Goal: Task Accomplishment & Management: Manage account settings

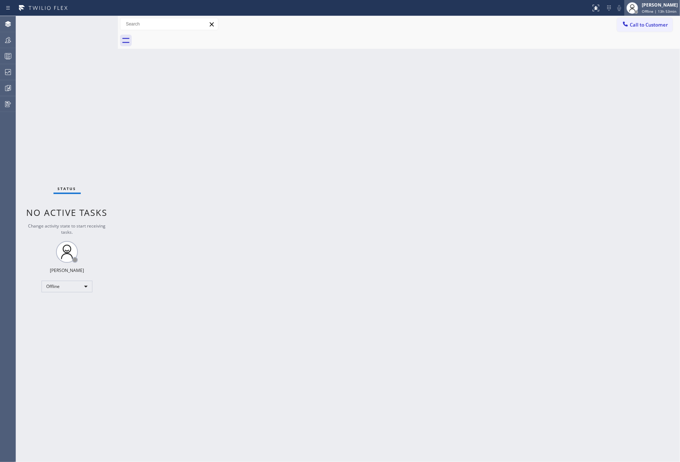
click at [651, 6] on div "[PERSON_NAME]" at bounding box center [660, 5] width 36 height 6
click at [640, 47] on button "Unavailable" at bounding box center [643, 47] width 73 height 9
click at [5, 49] on div at bounding box center [8, 56] width 16 height 15
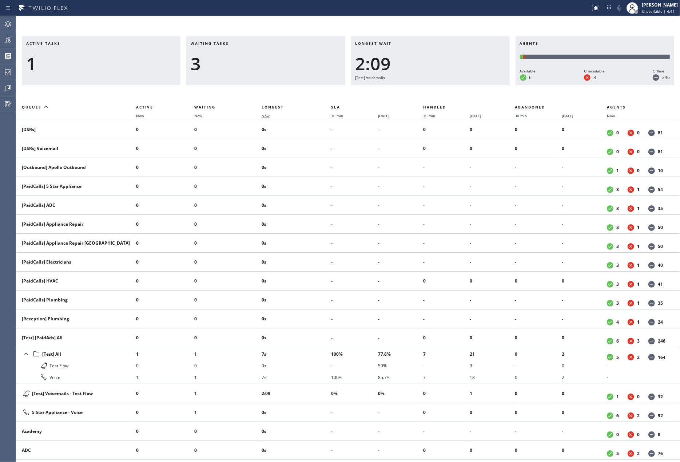
click at [267, 113] on span "Now" at bounding box center [266, 115] width 8 height 5
click at [11, 36] on icon at bounding box center [8, 40] width 9 height 9
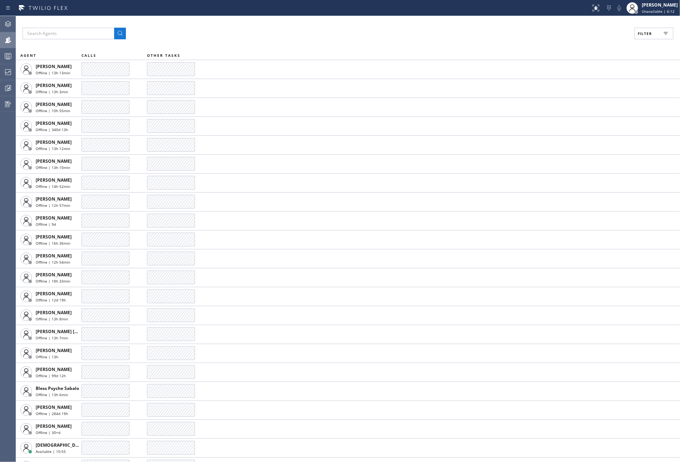
click at [652, 31] on button "Filter" at bounding box center [653, 34] width 39 height 12
click at [575, 86] on input "Available" at bounding box center [574, 85] width 9 height 9
checkbox input "true"
click at [575, 108] on input "Break" at bounding box center [574, 109] width 9 height 9
checkbox input "true"
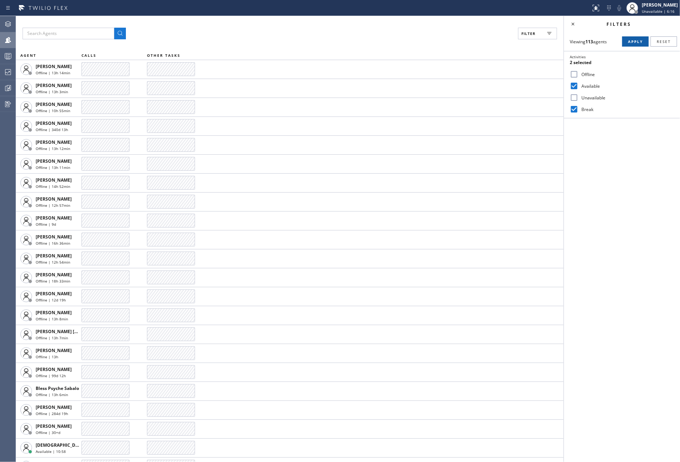
click at [636, 43] on span "Apply" at bounding box center [635, 41] width 15 height 5
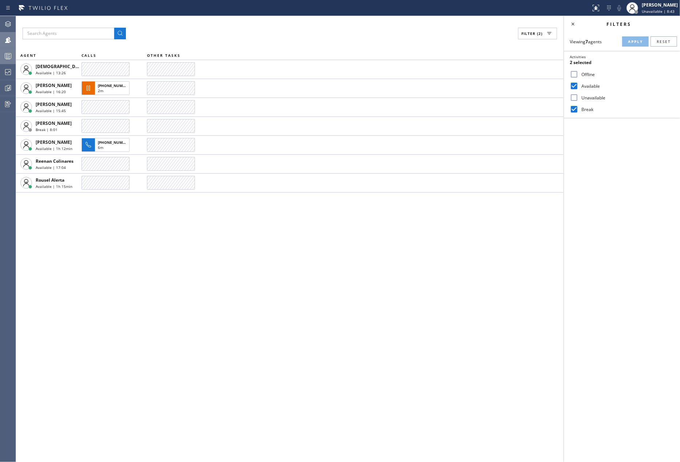
click at [10, 56] on icon at bounding box center [8, 56] width 9 height 9
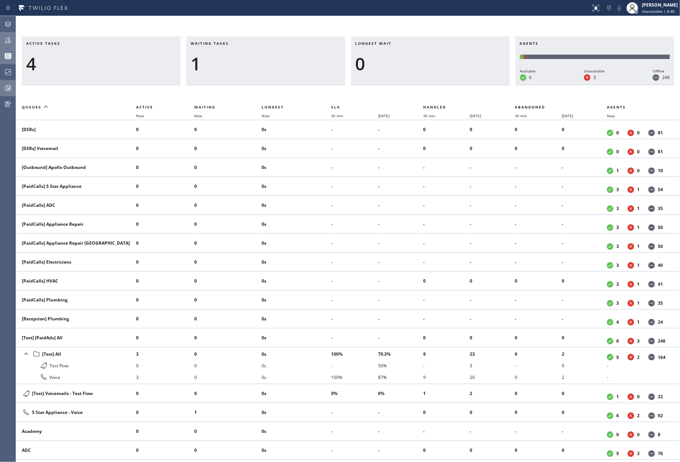
click at [7, 84] on icon at bounding box center [8, 88] width 9 height 9
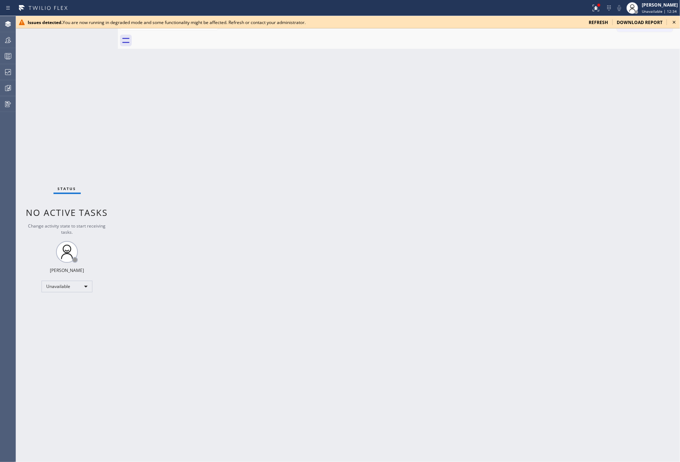
click at [190, 121] on div "Back to Dashboard Change Sender ID Customers Technicians Select a contact Outbo…" at bounding box center [399, 239] width 562 height 446
click at [672, 23] on icon at bounding box center [674, 22] width 9 height 9
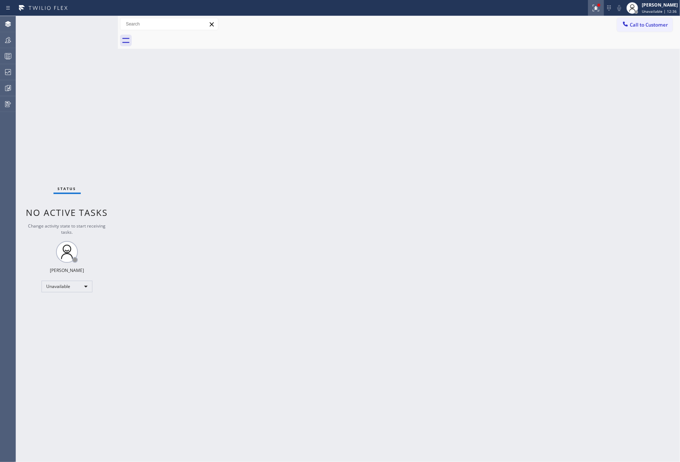
click at [595, 4] on icon at bounding box center [595, 8] width 9 height 9
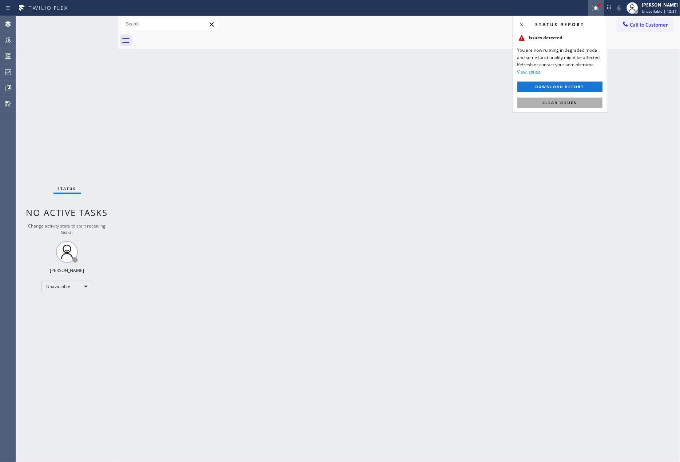
click at [563, 100] on span "Clear issues" at bounding box center [560, 102] width 34 height 5
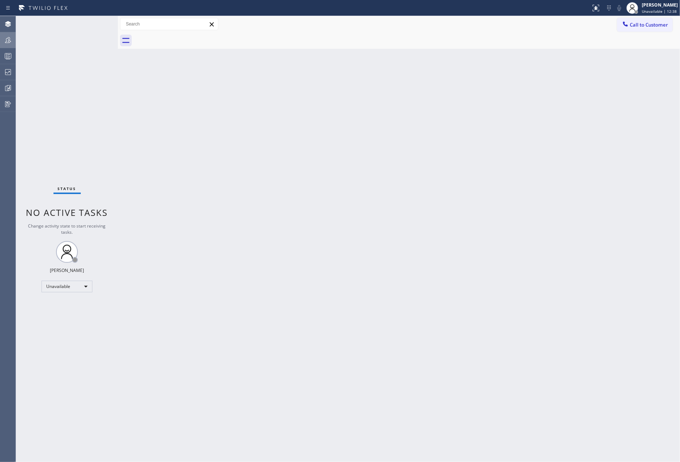
click at [5, 38] on icon at bounding box center [8, 40] width 9 height 9
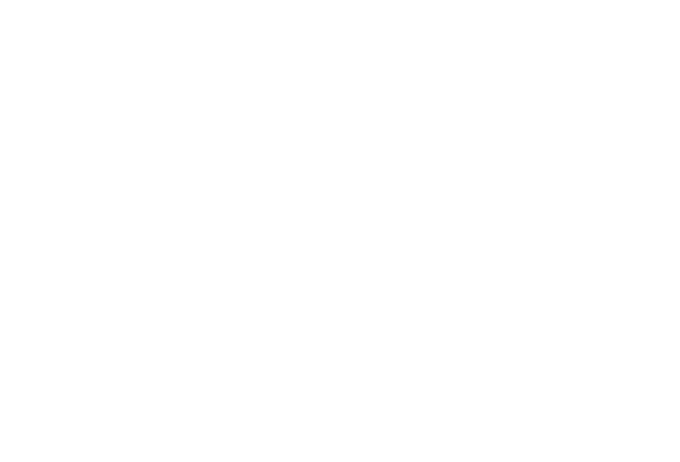
click at [142, 115] on div at bounding box center [340, 231] width 680 height 462
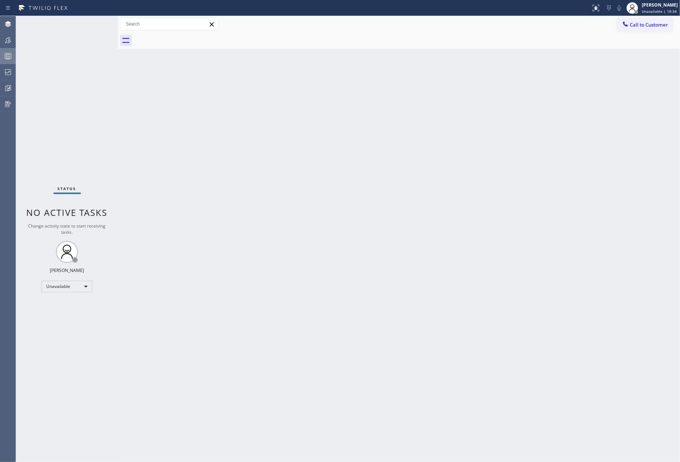
click at [9, 53] on rect at bounding box center [8, 55] width 6 height 5
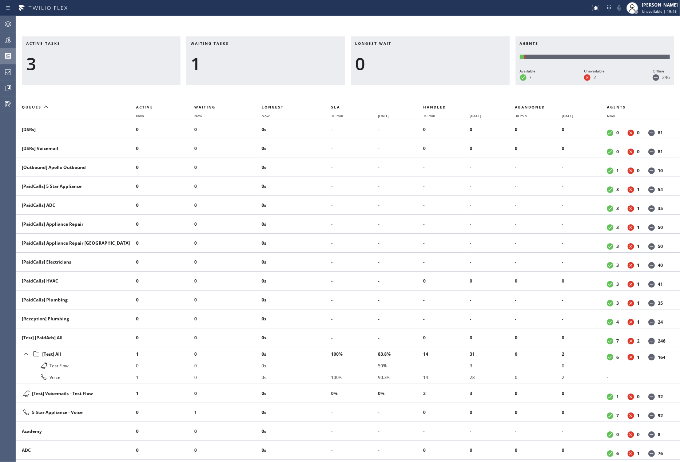
click at [350, 22] on div "Active tasks 3 Waiting tasks 1 Longest wait 0 Agents Available 7 Unavailable 2 …" at bounding box center [348, 239] width 664 height 446
click at [474, 22] on div "Active tasks 3 Waiting tasks 1 Longest wait 0 Agents Available 7 Unavailable 2 …" at bounding box center [348, 239] width 664 height 446
click at [13, 38] on div at bounding box center [8, 40] width 16 height 9
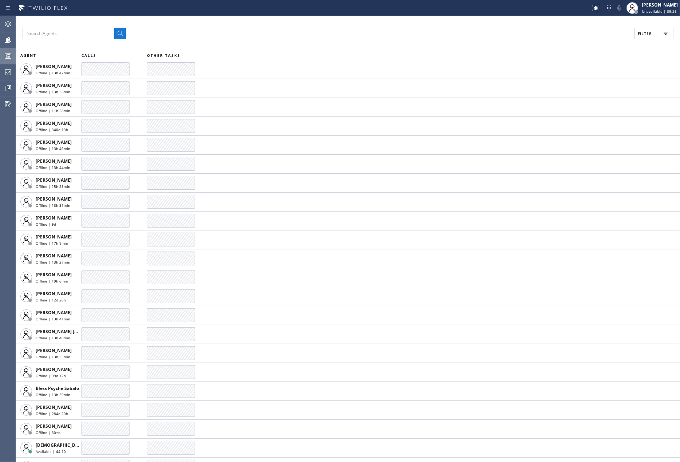
click at [638, 33] on span "Filter" at bounding box center [645, 33] width 14 height 5
click at [575, 94] on input "Unavailable" at bounding box center [574, 97] width 9 height 9
checkbox input "true"
click at [575, 85] on input "Available" at bounding box center [574, 85] width 9 height 9
checkbox input "true"
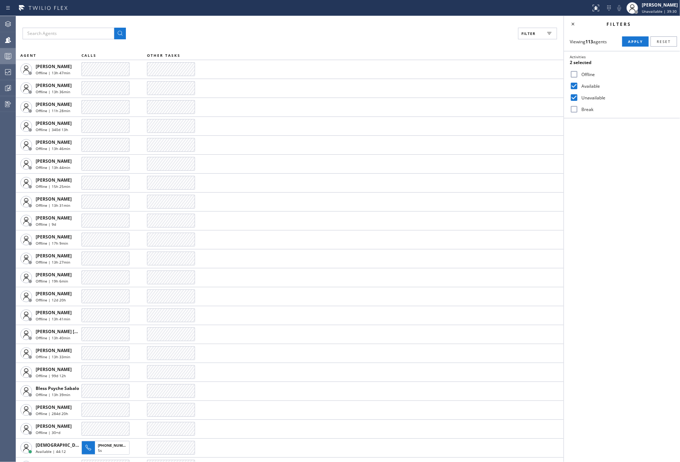
click at [571, 95] on input "Unavailable" at bounding box center [574, 97] width 9 height 9
checkbox input "false"
click at [574, 109] on input "Break" at bounding box center [574, 109] width 9 height 9
checkbox input "true"
click at [632, 39] on span "Apply" at bounding box center [635, 41] width 15 height 5
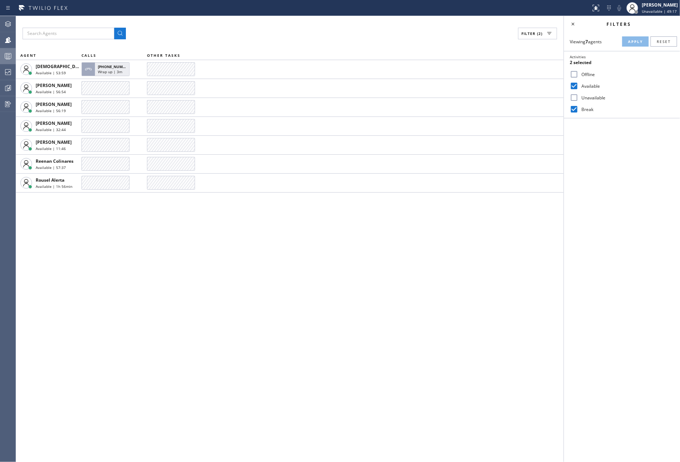
drag, startPoint x: 170, startPoint y: 287, endPoint x: 170, endPoint y: 281, distance: 5.8
click at [170, 284] on div "Filter (2) AGENT CALLS OTHER TASKS Christian Cinco Available | 53:59 +150335801…" at bounding box center [289, 239] width 547 height 446
click at [2, 54] on div at bounding box center [8, 56] width 16 height 9
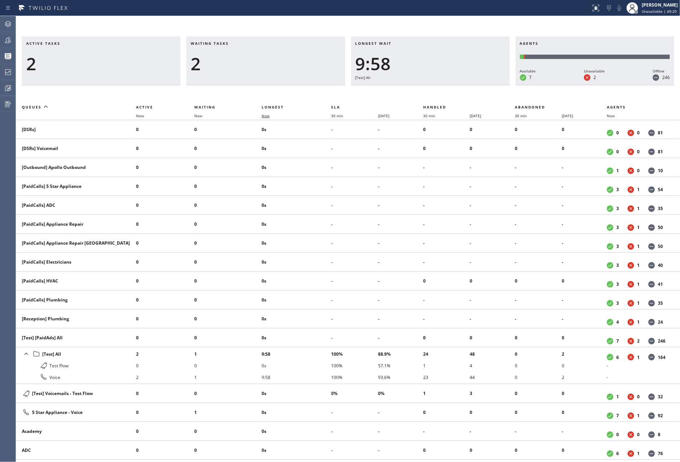
click at [264, 115] on span "Now" at bounding box center [266, 115] width 8 height 5
click at [8, 87] on icon at bounding box center [8, 88] width 9 height 9
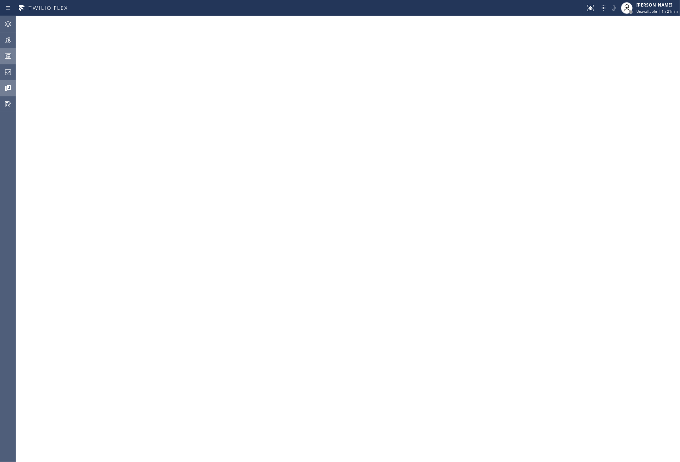
click at [9, 55] on icon at bounding box center [8, 57] width 4 height 5
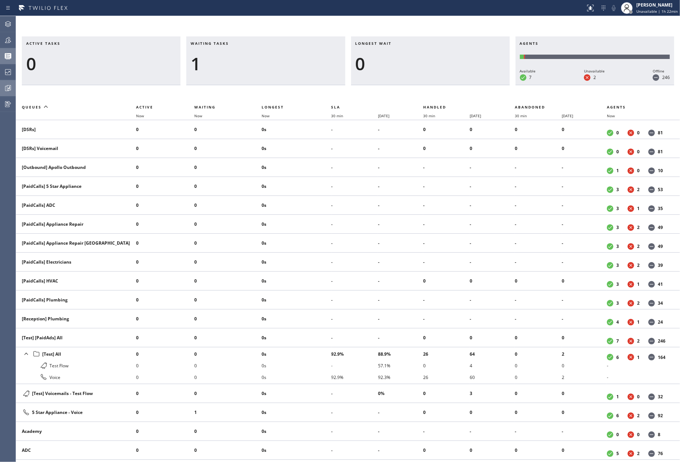
click at [9, 85] on icon at bounding box center [8, 88] width 9 height 9
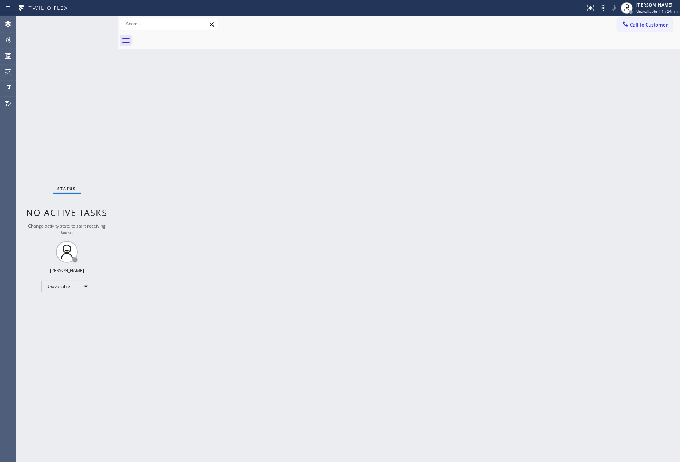
click at [284, 183] on div "Back to Dashboard Change Sender ID Customers Technicians Select a contact Outbo…" at bounding box center [399, 239] width 562 height 446
click at [12, 40] on icon at bounding box center [8, 40] width 9 height 9
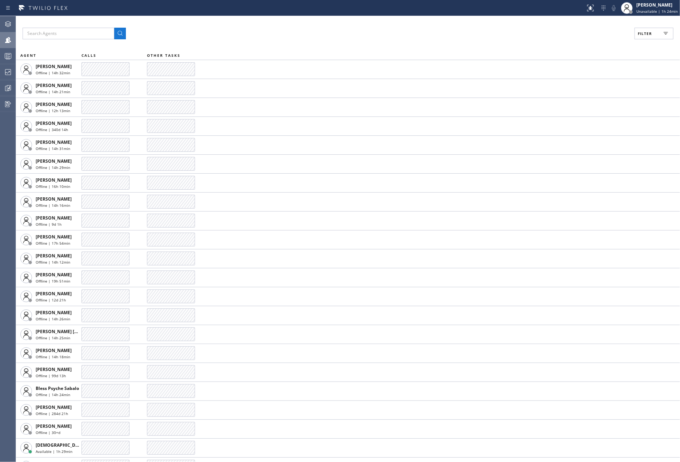
click at [649, 31] on button "Filter" at bounding box center [653, 34] width 39 height 12
click at [576, 83] on input "Available" at bounding box center [574, 85] width 9 height 9
checkbox input "true"
click at [573, 109] on input "Break" at bounding box center [574, 109] width 9 height 9
checkbox input "true"
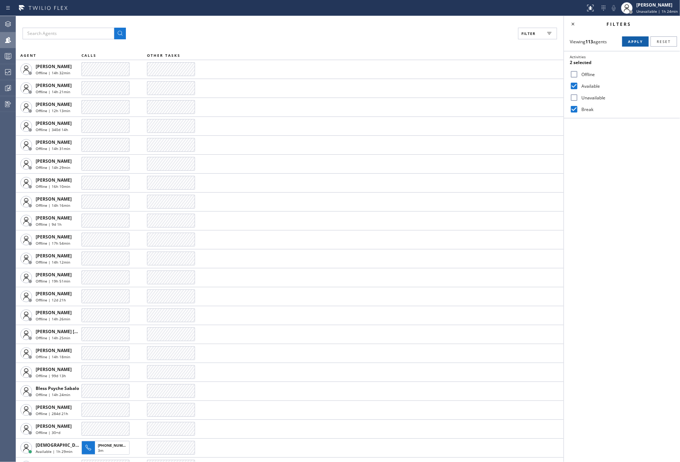
click at [635, 37] on button "Apply" at bounding box center [635, 41] width 27 height 10
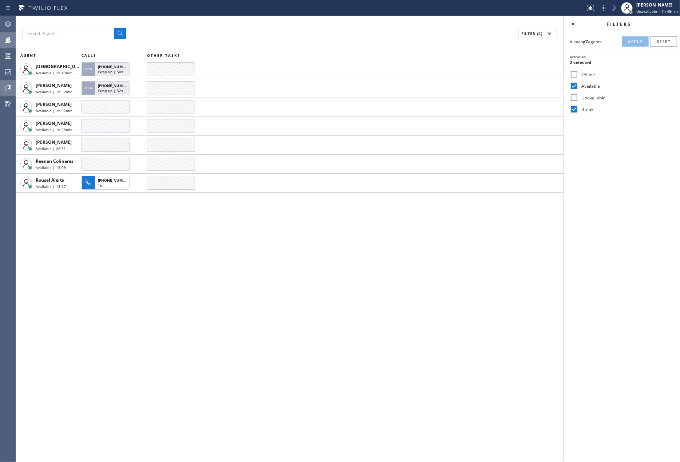
click at [6, 88] on icon at bounding box center [8, 88] width 9 height 9
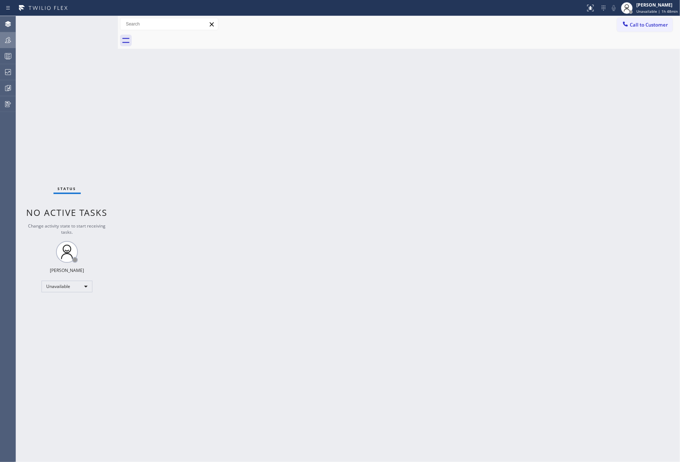
click at [0, 40] on div at bounding box center [8, 40] width 16 height 9
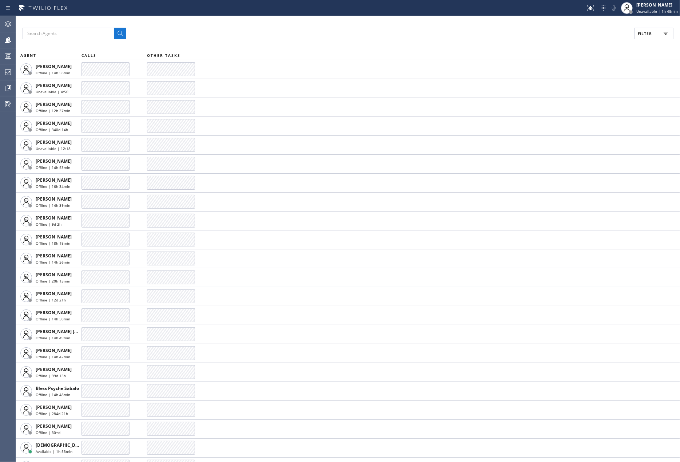
click at [644, 31] on span "Filter" at bounding box center [645, 33] width 14 height 5
click at [578, 85] on input "Available" at bounding box center [574, 85] width 9 height 9
checkbox input "true"
click at [572, 108] on input "Break" at bounding box center [574, 109] width 9 height 9
checkbox input "true"
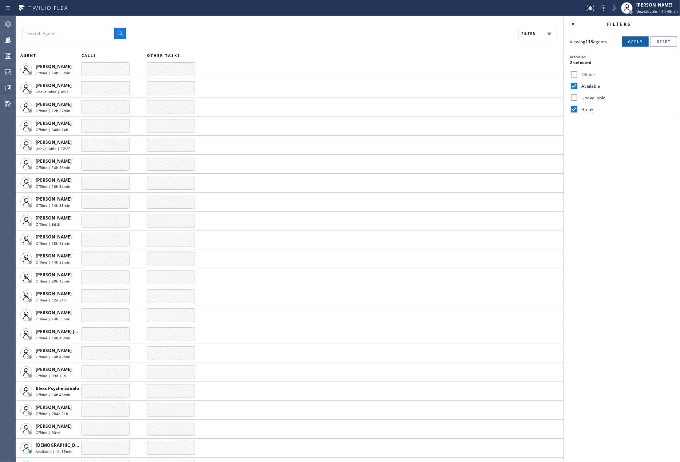
click at [635, 41] on span "Apply" at bounding box center [635, 41] width 15 height 5
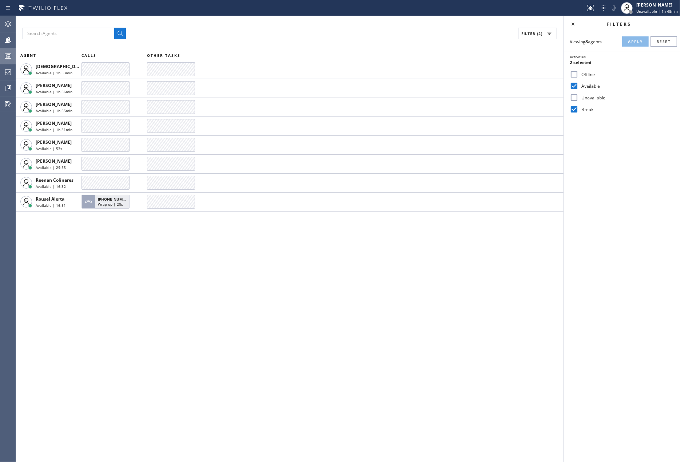
click at [0, 56] on div at bounding box center [8, 56] width 16 height 9
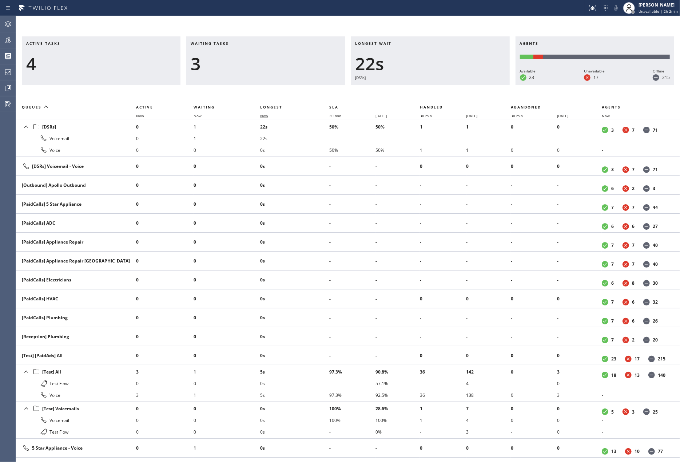
click at [265, 115] on span "Now" at bounding box center [264, 115] width 8 height 5
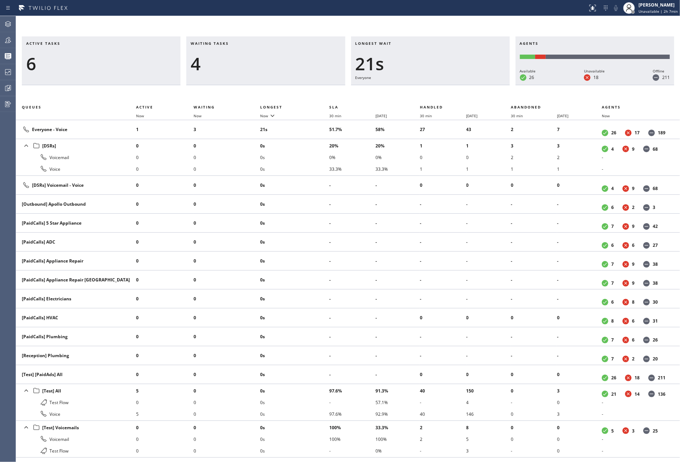
click at [199, 28] on div "Active tasks 6 Waiting tasks 4 Longest wait 21s Everyone Agents Available 26 Un…" at bounding box center [348, 239] width 664 height 446
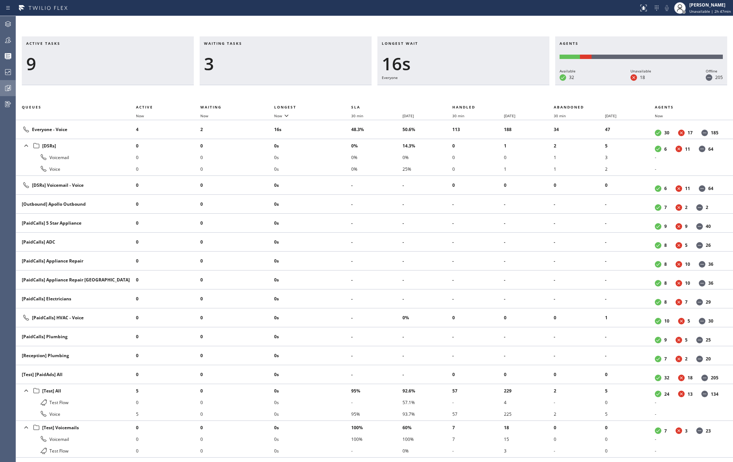
click at [8, 87] on icon at bounding box center [8, 88] width 9 height 9
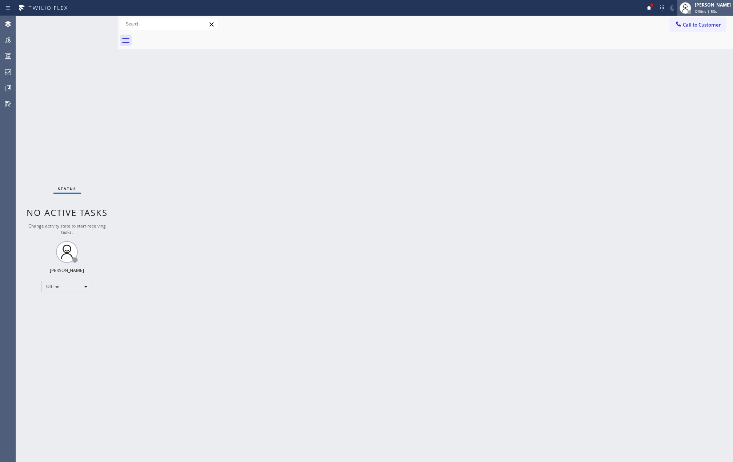
click at [708, 9] on span "Offline | 50s" at bounding box center [706, 11] width 22 height 5
click at [682, 49] on button "Unavailable" at bounding box center [697, 47] width 73 height 9
click at [654, 8] on icon at bounding box center [649, 8] width 9 height 9
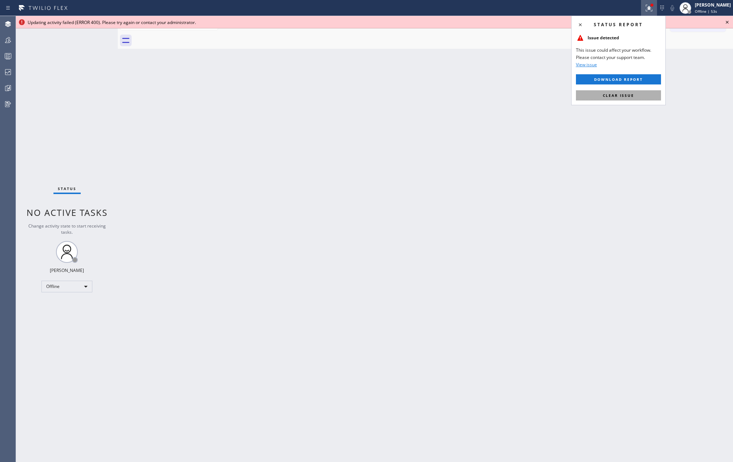
click at [621, 96] on span "Clear issue" at bounding box center [618, 95] width 31 height 5
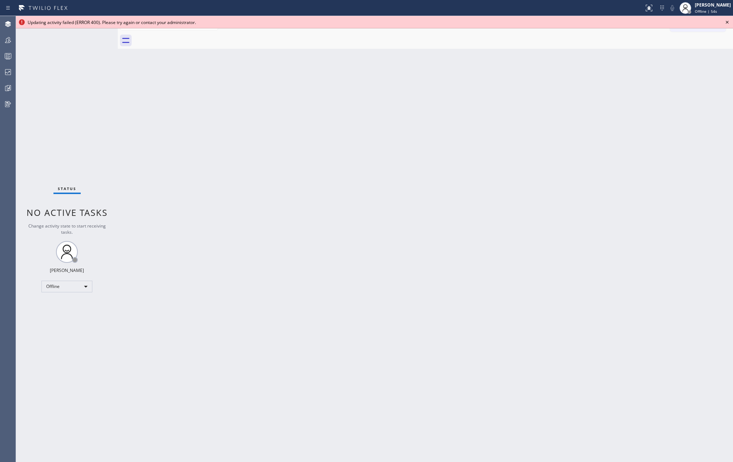
click at [728, 19] on icon at bounding box center [727, 22] width 9 height 9
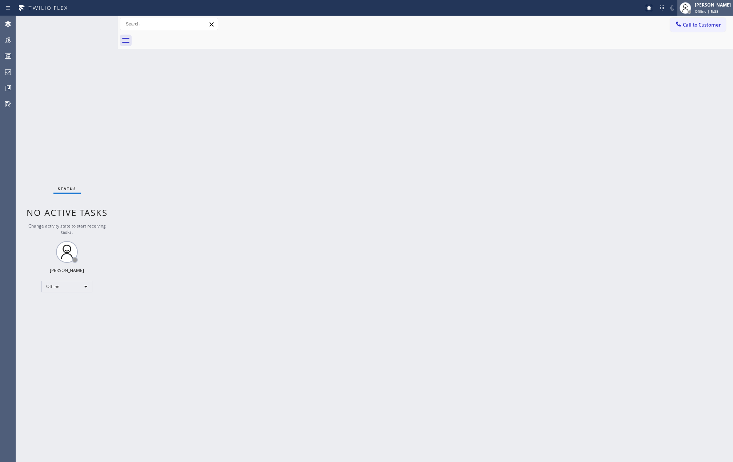
click at [714, 15] on div "[PERSON_NAME] Offline | 5:38" at bounding box center [706, 8] width 56 height 16
click at [697, 48] on button "Unavailable" at bounding box center [697, 47] width 73 height 9
click at [6, 41] on icon at bounding box center [8, 40] width 9 height 9
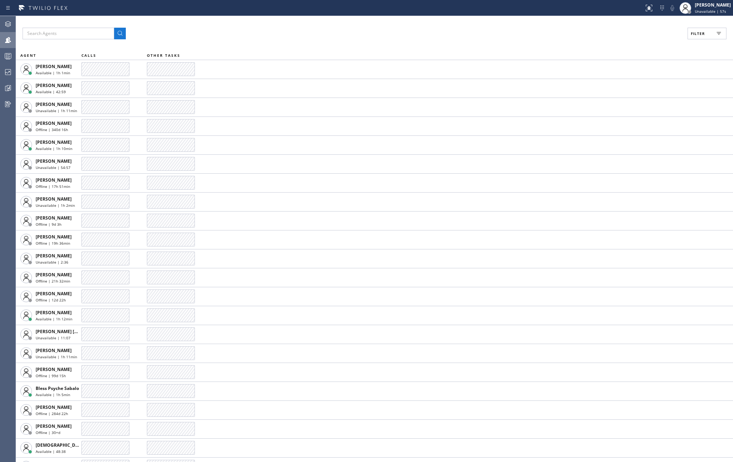
click at [699, 35] on span "Filter" at bounding box center [698, 33] width 14 height 5
click at [626, 87] on input "Available" at bounding box center [627, 85] width 9 height 9
checkbox input "true"
click at [626, 111] on input "Break" at bounding box center [627, 109] width 9 height 9
click at [687, 39] on span "Apply" at bounding box center [688, 41] width 15 height 5
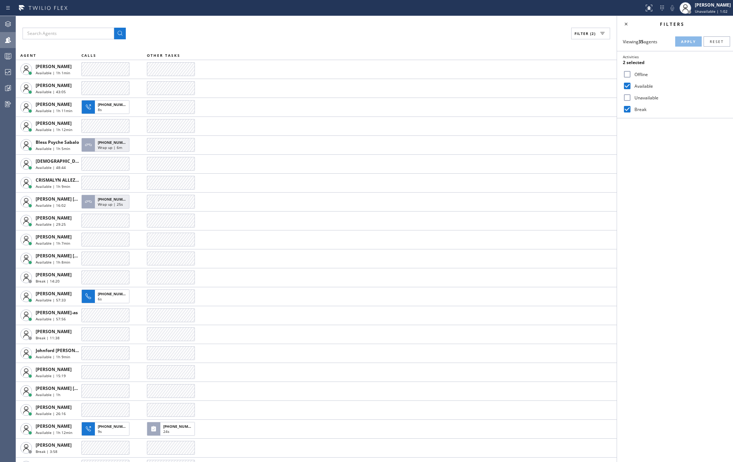
click at [437, 42] on div "Filter (2) AGENT CALLS OTHER TASKS Abe Collarte Available | 1h 1min Adam Alrama…" at bounding box center [316, 239] width 601 height 446
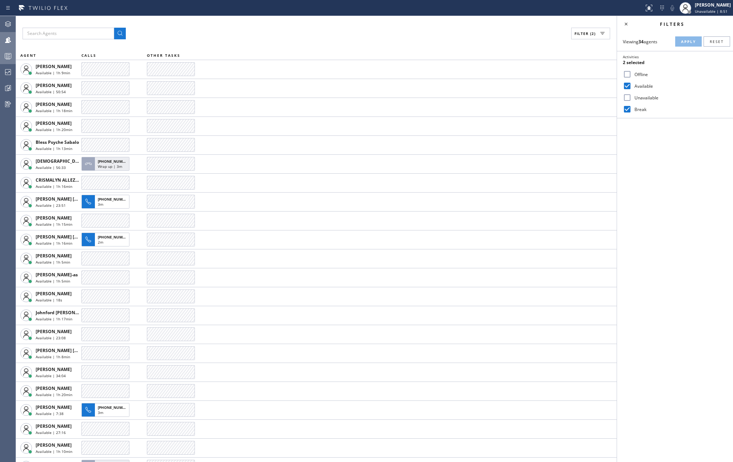
click at [5, 63] on div at bounding box center [8, 56] width 16 height 15
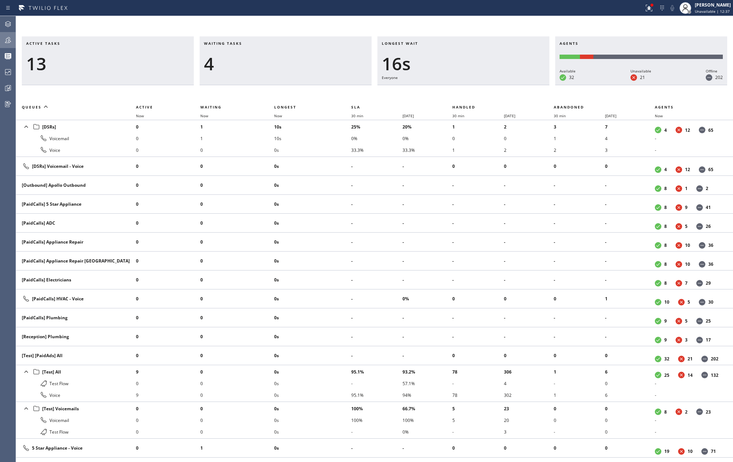
click at [222, 19] on div "Active tasks 13 Waiting tasks 4 Longest wait 16s Everyone Agents Available 32 U…" at bounding box center [374, 239] width 717 height 446
click at [279, 114] on span "Now" at bounding box center [278, 115] width 8 height 5
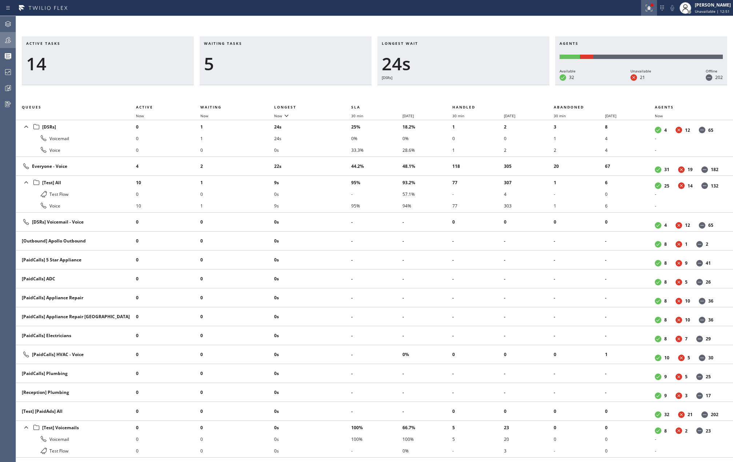
click at [651, 9] on icon at bounding box center [649, 8] width 9 height 9
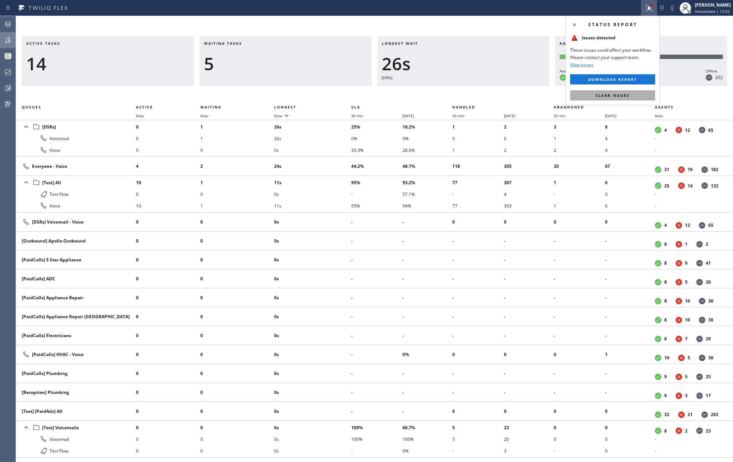
click at [626, 95] on span "Clear issues" at bounding box center [613, 95] width 34 height 5
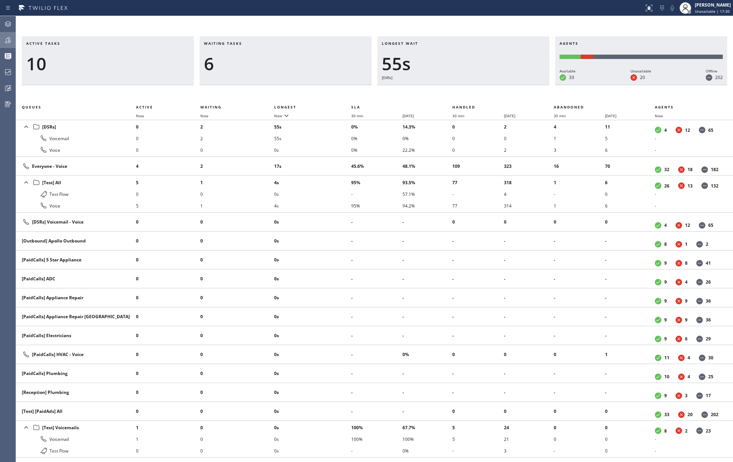
click at [5, 36] on icon at bounding box center [8, 40] width 9 height 9
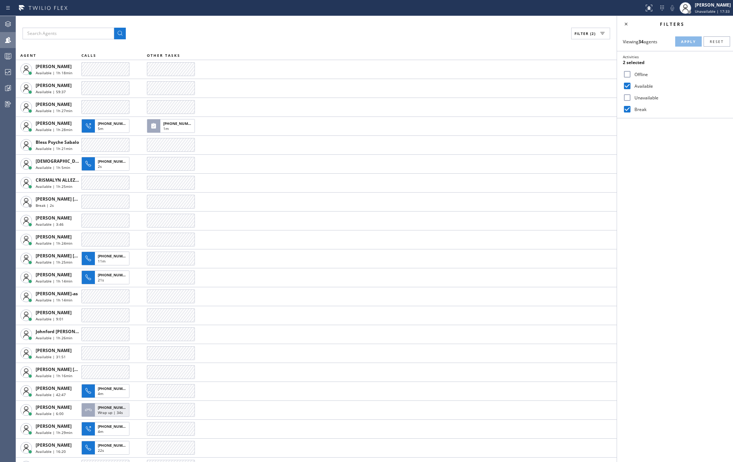
click at [626, 108] on input "Break" at bounding box center [627, 109] width 9 height 9
checkbox input "false"
click at [686, 43] on span "Apply" at bounding box center [688, 41] width 15 height 5
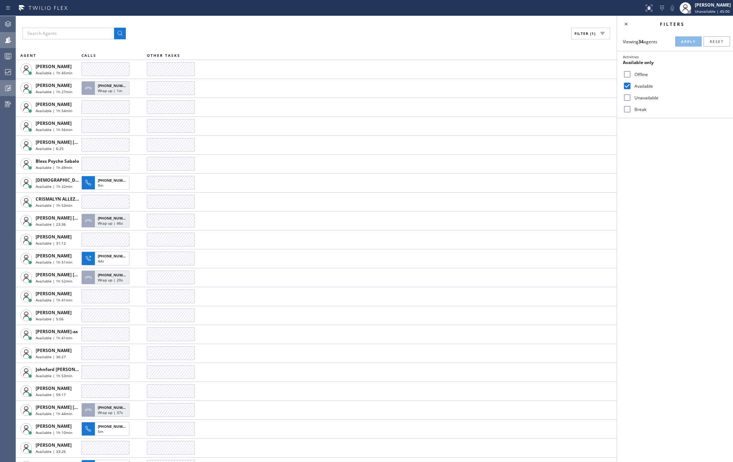
click at [9, 85] on icon at bounding box center [8, 88] width 9 height 9
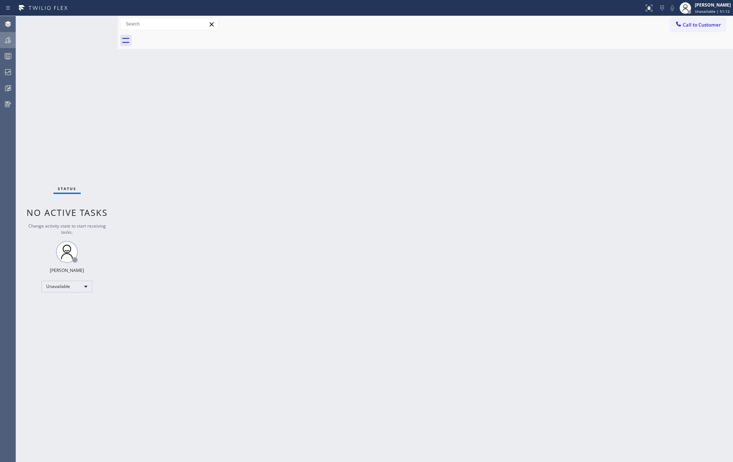
click at [10, 43] on icon at bounding box center [8, 40] width 9 height 9
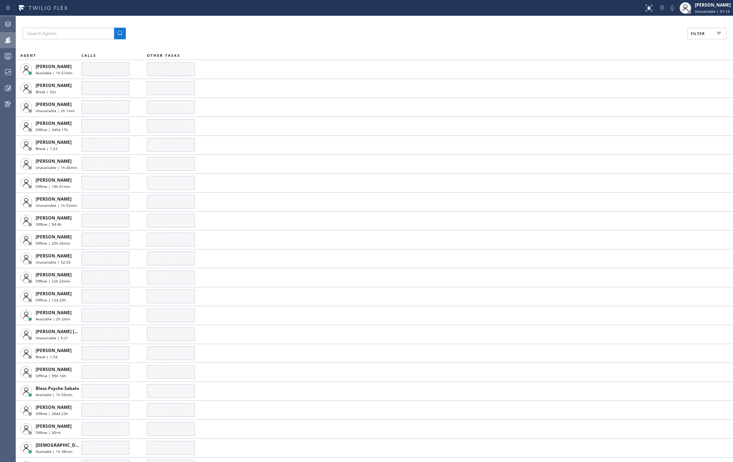
click at [696, 34] on span "Filter" at bounding box center [698, 33] width 14 height 5
click at [630, 83] on input "Available" at bounding box center [627, 85] width 9 height 9
checkbox input "true"
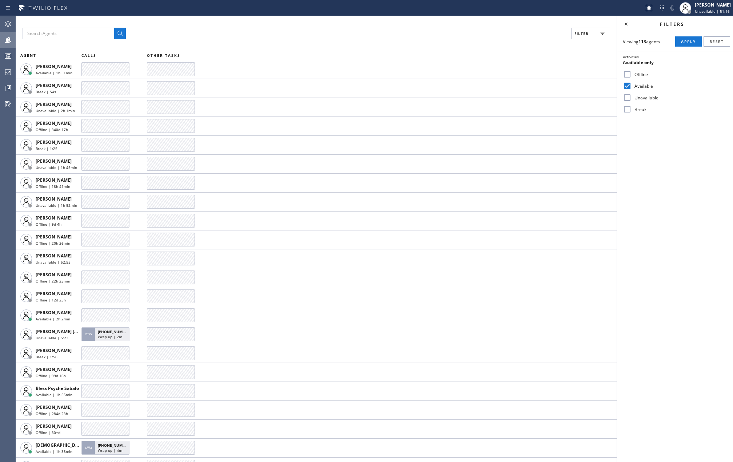
click at [629, 109] on input "Break" at bounding box center [627, 109] width 9 height 9
click at [685, 42] on span "Apply" at bounding box center [688, 41] width 15 height 5
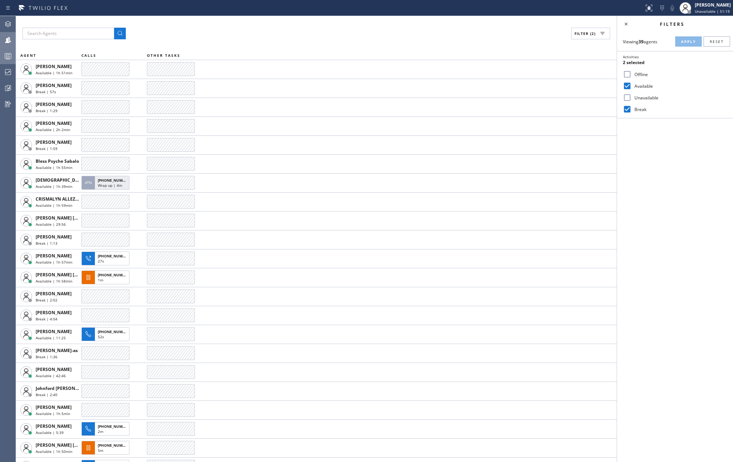
click at [7, 58] on rect at bounding box center [8, 55] width 6 height 5
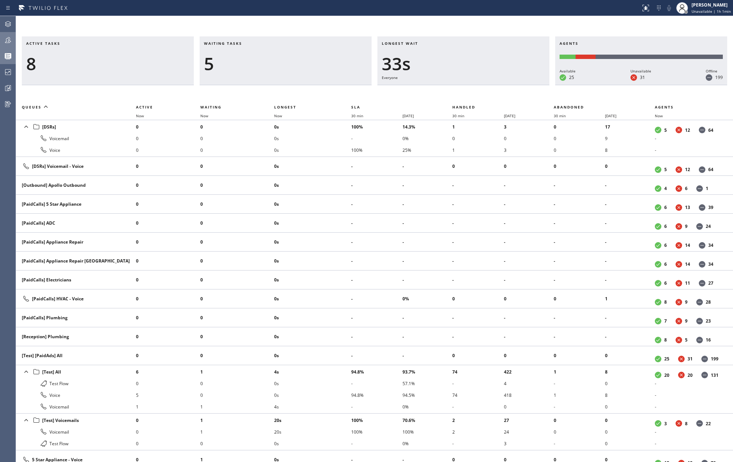
click at [169, 39] on div "Active tasks 8" at bounding box center [108, 60] width 172 height 49
click at [278, 113] on span "Now" at bounding box center [278, 115] width 8 height 5
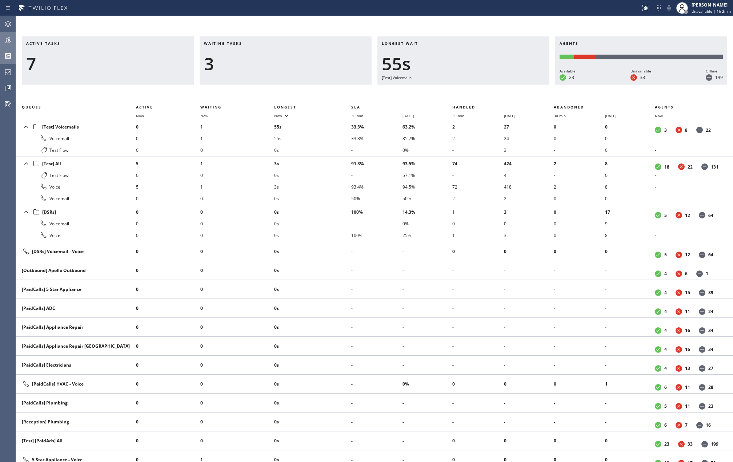
click at [206, 21] on div "Active tasks 7 Waiting tasks 3 Longest wait 55s [Test] Voicemails Agents Availa…" at bounding box center [374, 239] width 717 height 446
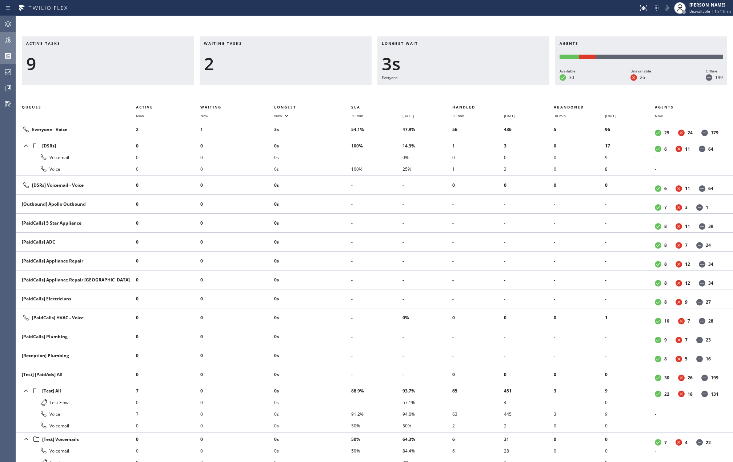
click at [216, 30] on div "Active tasks 9 Waiting tasks 2 Longest wait 3s Everyone Agents Available 30 Una…" at bounding box center [374, 239] width 717 height 446
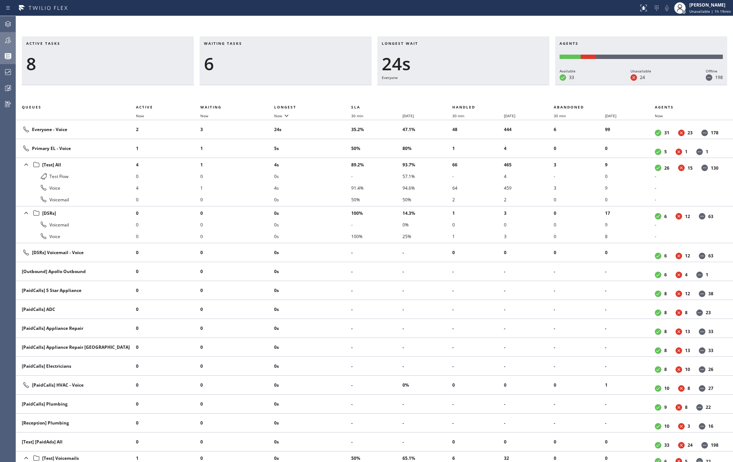
click at [227, 93] on div "Active tasks 8 Waiting tasks 6 Longest wait 24s Everyone Agents Available 33 Un…" at bounding box center [374, 248] width 717 height 425
click at [282, 116] on span "Now" at bounding box center [278, 115] width 8 height 5
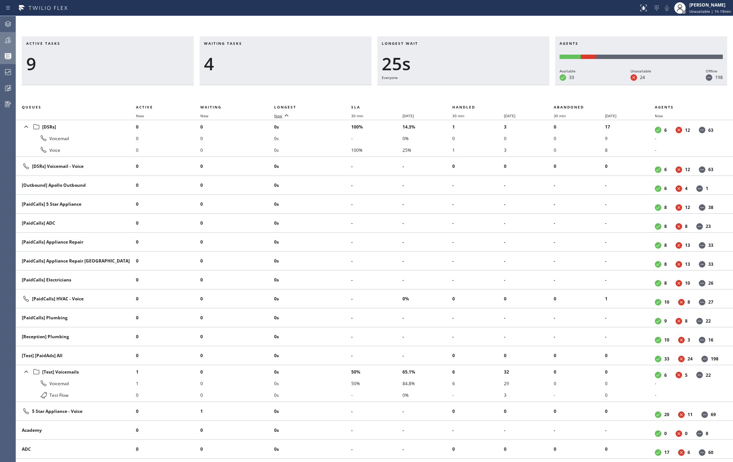
click at [282, 116] on span "Now" at bounding box center [278, 115] width 8 height 5
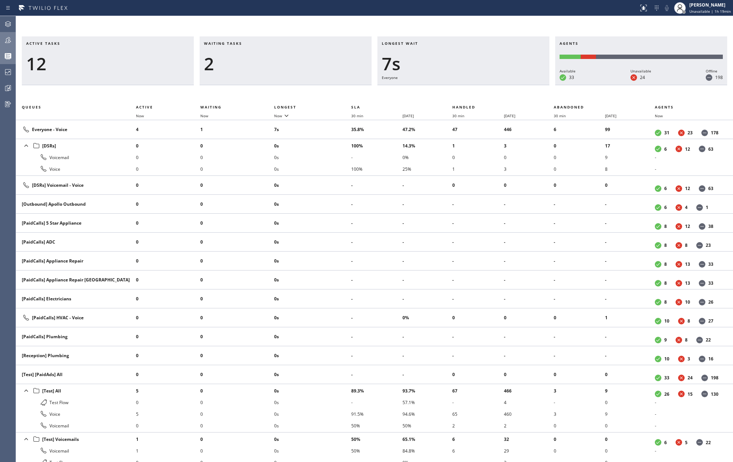
click at [12, 38] on icon at bounding box center [8, 40] width 9 height 9
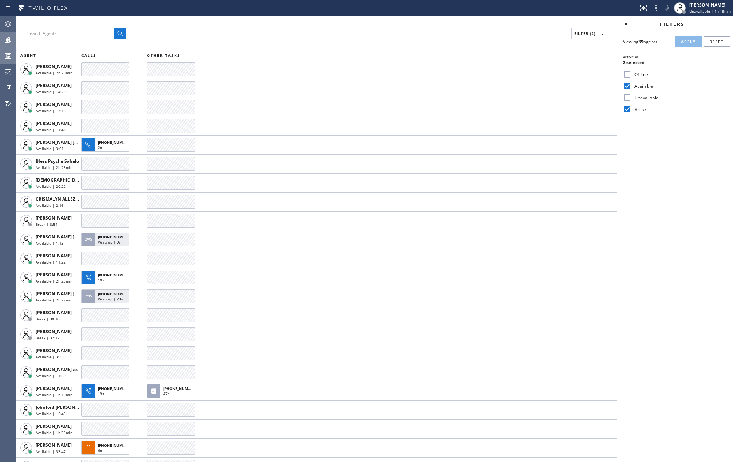
click at [628, 108] on input "Break" at bounding box center [627, 109] width 9 height 9
checkbox input "false"
click at [687, 40] on span "Apply" at bounding box center [688, 41] width 15 height 5
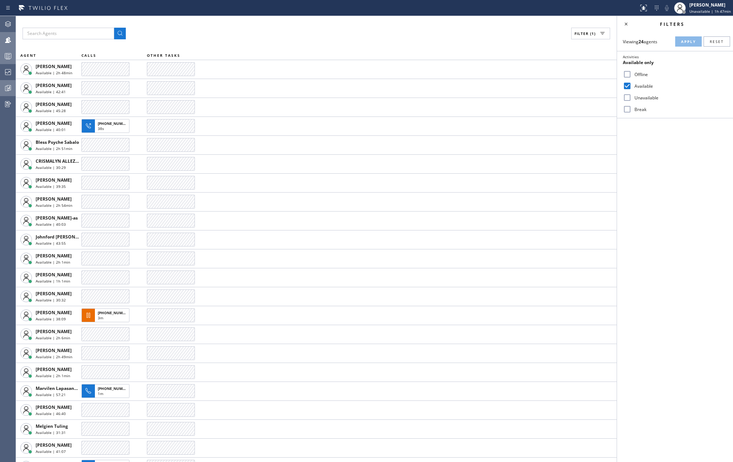
click at [6, 88] on icon at bounding box center [8, 88] width 9 height 9
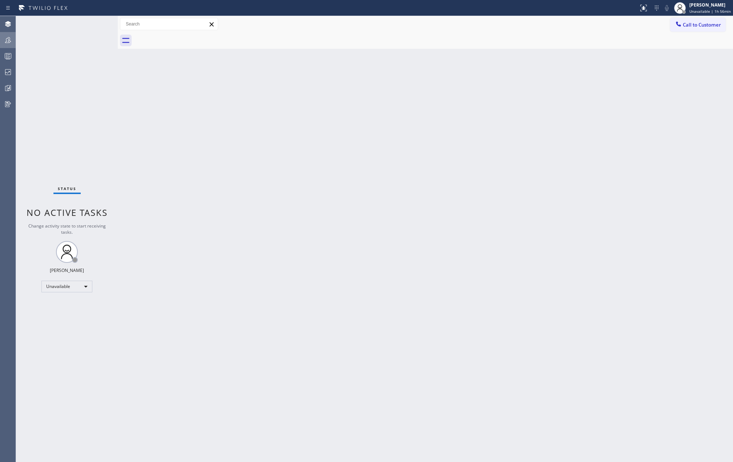
click at [9, 41] on icon at bounding box center [8, 40] width 6 height 6
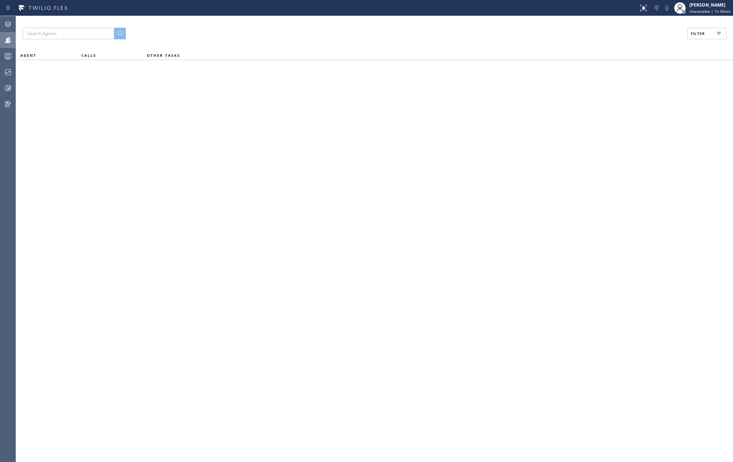
click at [696, 35] on span "Filter" at bounding box center [698, 33] width 14 height 5
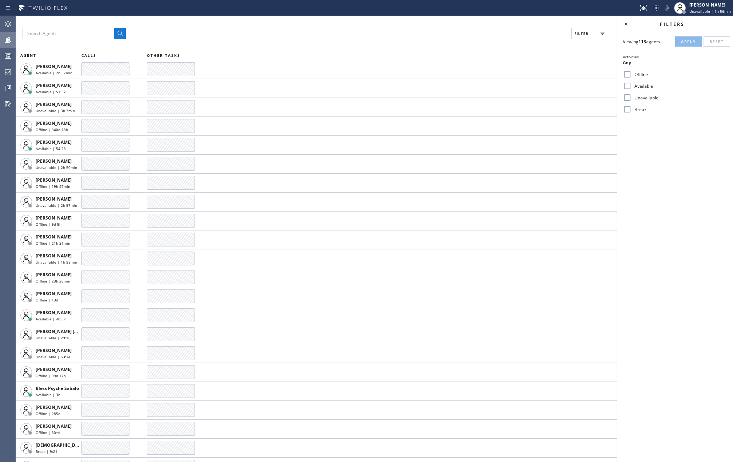
click at [625, 85] on input "Available" at bounding box center [627, 85] width 9 height 9
checkbox input "true"
click at [681, 41] on span "Apply" at bounding box center [688, 41] width 15 height 5
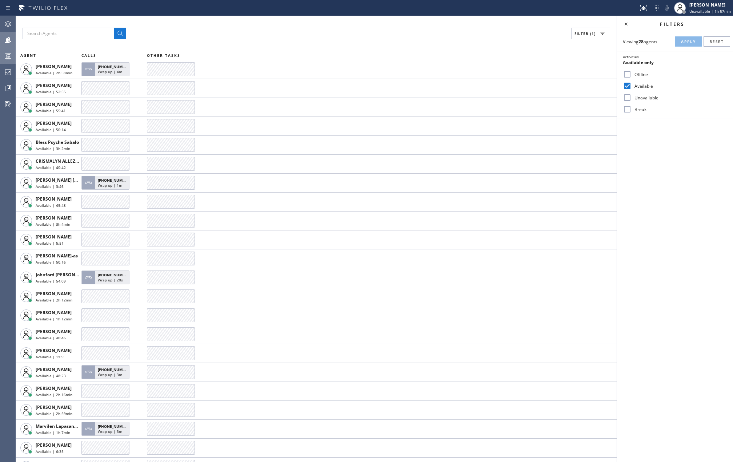
click at [8, 57] on icon at bounding box center [8, 56] width 9 height 9
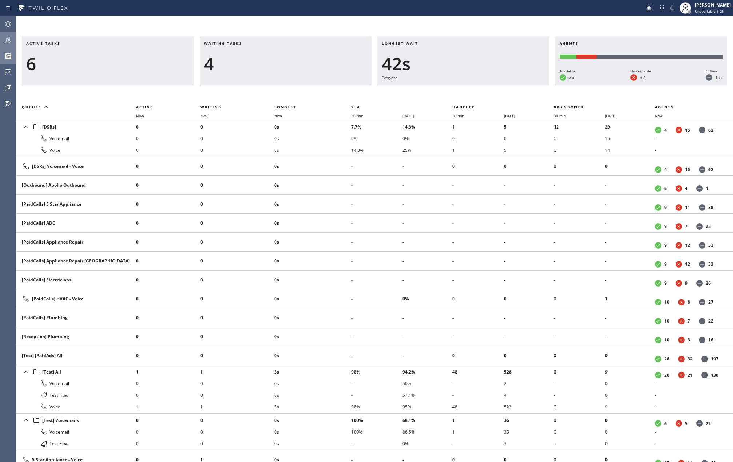
click at [282, 117] on span "Now" at bounding box center [278, 115] width 8 height 5
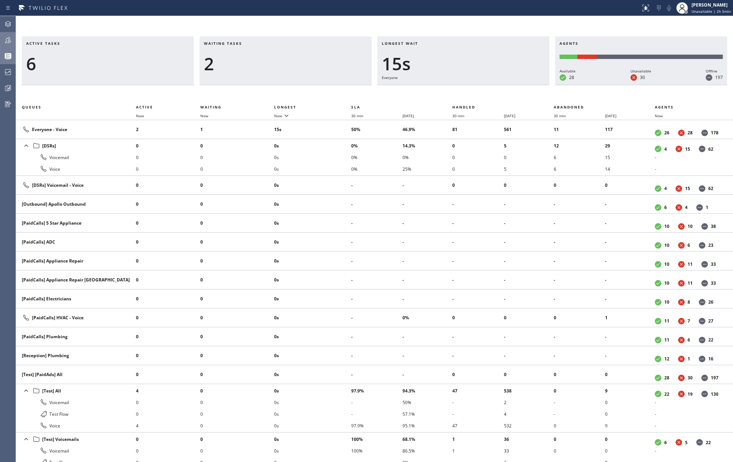
click at [5, 40] on icon at bounding box center [8, 40] width 9 height 9
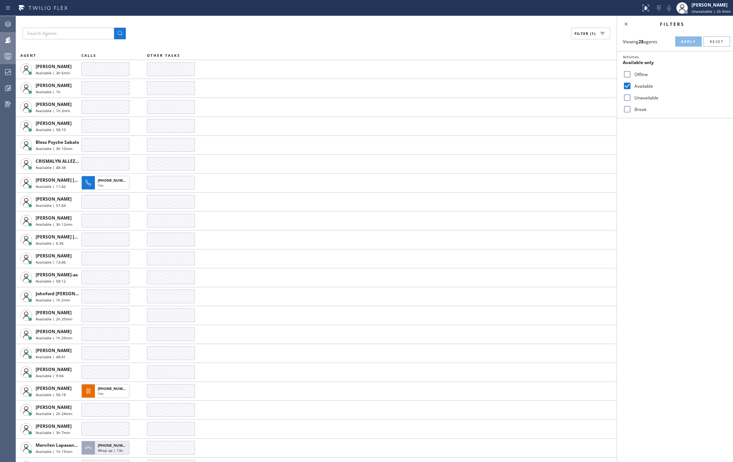
click at [1, 54] on div at bounding box center [8, 56] width 16 height 9
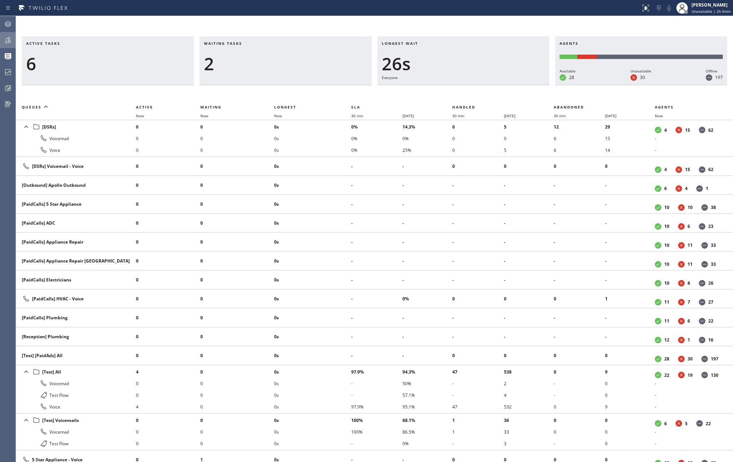
click at [301, 32] on div "Active tasks 6 Waiting tasks 2 Longest wait 26s Everyone Agents Available 28 Un…" at bounding box center [374, 239] width 717 height 446
click at [280, 115] on span "Now" at bounding box center [278, 115] width 8 height 5
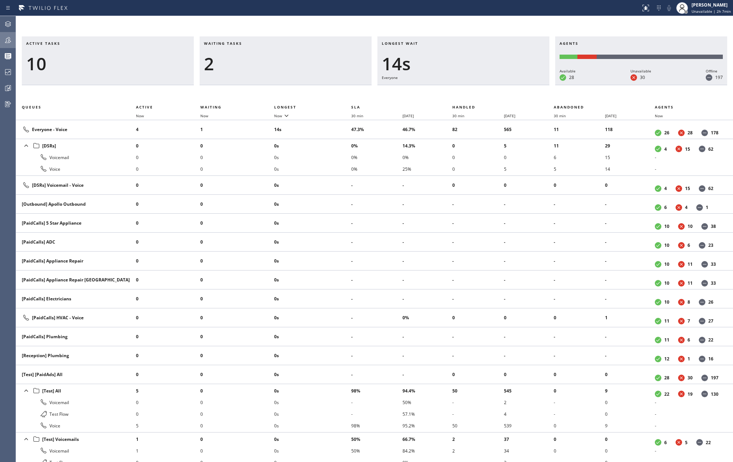
click at [2, 37] on div at bounding box center [8, 40] width 16 height 9
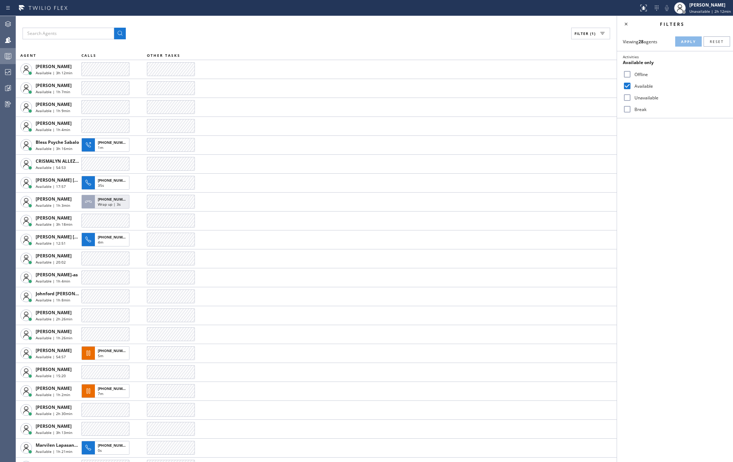
click at [3, 54] on div at bounding box center [8, 56] width 16 height 9
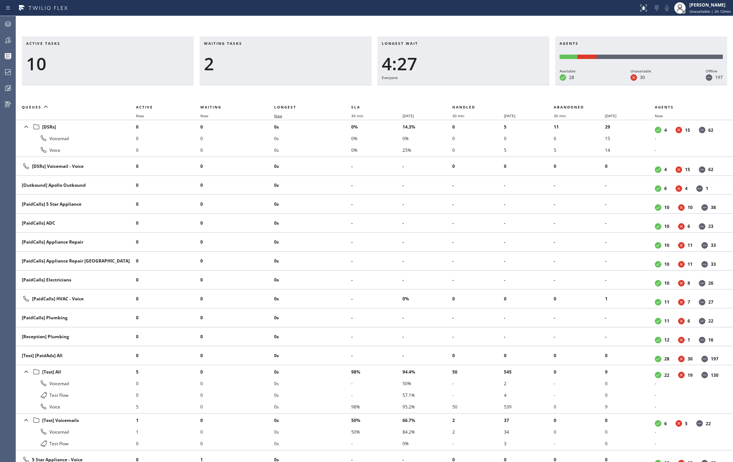
click at [282, 114] on span "Now" at bounding box center [278, 115] width 8 height 5
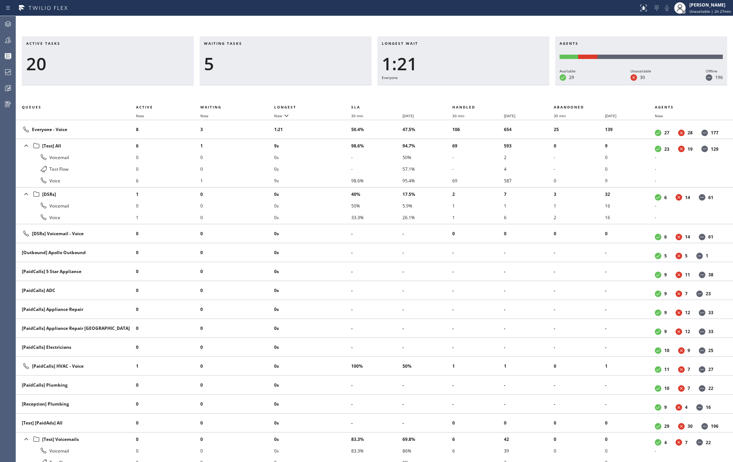
click at [169, 22] on div "Active tasks 20 Waiting tasks 5 Longest wait 1:21 Everyone Agents Available 29 …" at bounding box center [374, 239] width 717 height 446
click at [282, 114] on span "Now" at bounding box center [278, 115] width 8 height 5
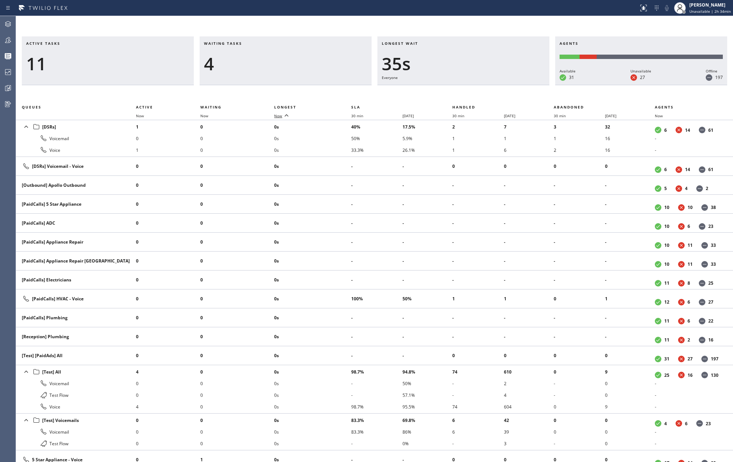
click at [282, 114] on span "Now" at bounding box center [278, 115] width 8 height 5
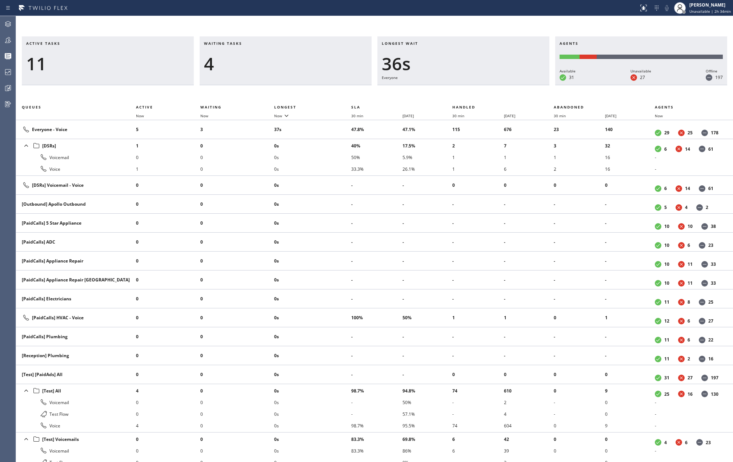
click at [308, 25] on div "Active tasks 11 Waiting tasks 4 Longest wait 36s Everyone Agents Available 31 U…" at bounding box center [374, 239] width 717 height 446
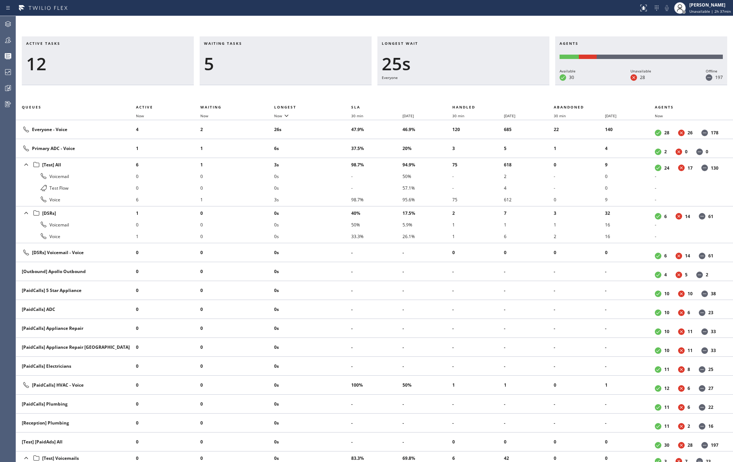
click at [154, 11] on div at bounding box center [319, 8] width 633 height 12
click at [283, 118] on icon at bounding box center [286, 115] width 9 height 9
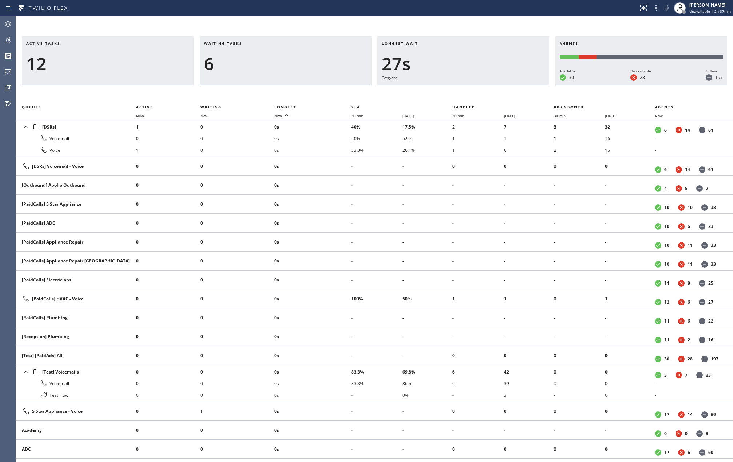
click at [283, 118] on icon at bounding box center [286, 115] width 9 height 9
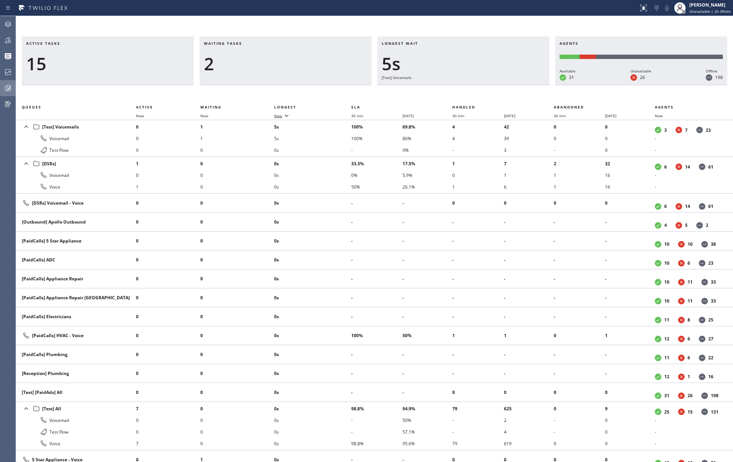
click at [6, 89] on icon at bounding box center [8, 88] width 9 height 9
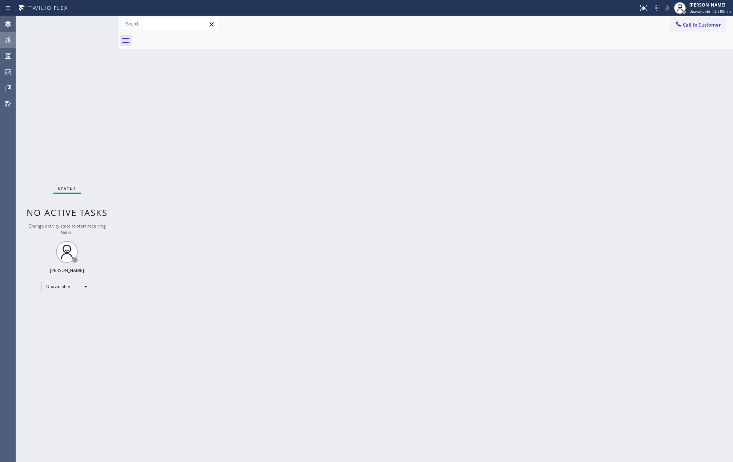
click at [12, 41] on icon at bounding box center [8, 40] width 9 height 9
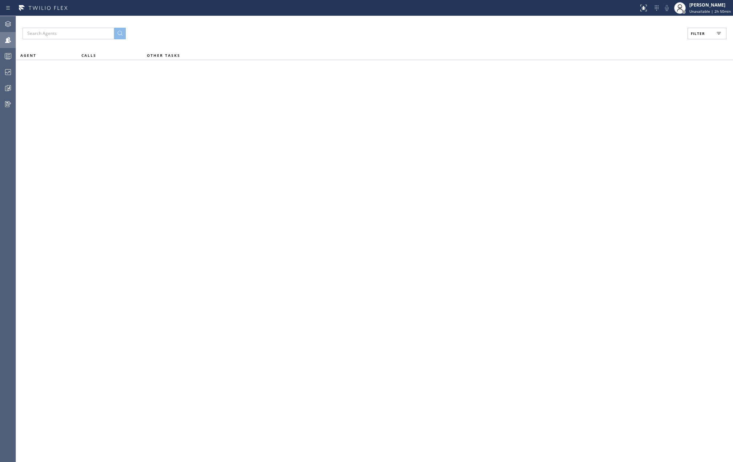
click at [704, 35] on span "Filter" at bounding box center [698, 33] width 14 height 5
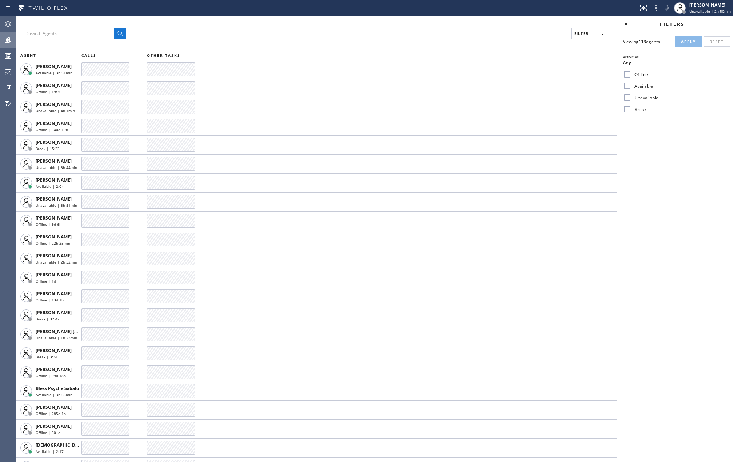
click at [629, 85] on input "Available" at bounding box center [627, 85] width 9 height 9
checkbox input "true"
click at [689, 42] on span "Apply" at bounding box center [688, 41] width 15 height 5
click at [624, 21] on icon at bounding box center [626, 24] width 9 height 9
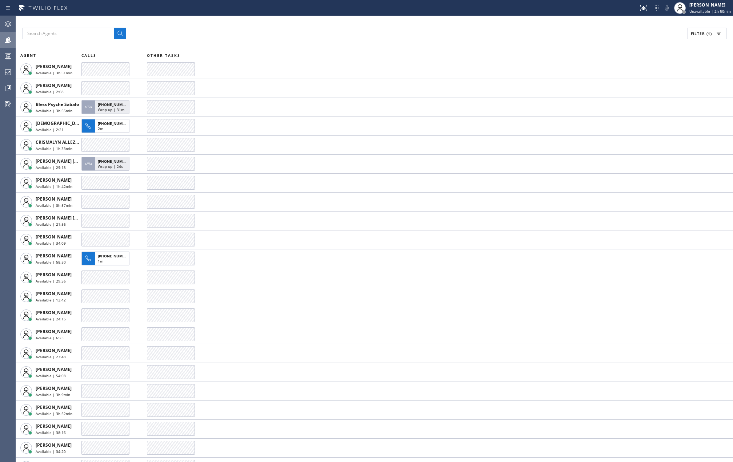
click at [348, 28] on div "Filter (1)" at bounding box center [375, 34] width 704 height 12
drag, startPoint x: 258, startPoint y: 36, endPoint x: 389, endPoint y: 42, distance: 130.8
click at [258, 36] on div "Filter (1)" at bounding box center [375, 34] width 704 height 12
click at [722, 6] on div "[PERSON_NAME]" at bounding box center [710, 5] width 41 height 6
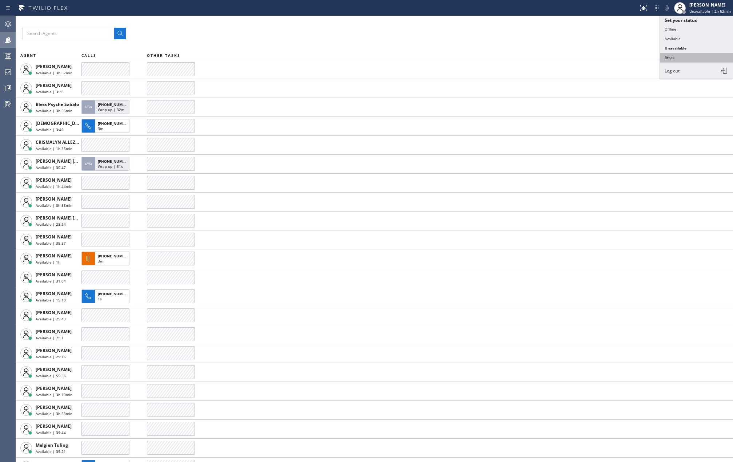
click at [685, 57] on button "Break" at bounding box center [697, 57] width 73 height 9
